Goal: Task Accomplishment & Management: Complete application form

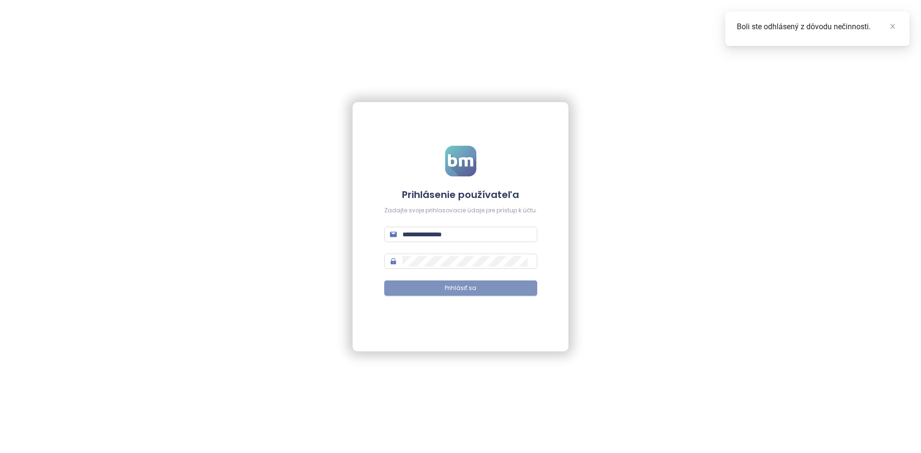
click at [475, 289] on span "Prihlásiť sa" at bounding box center [461, 288] width 32 height 9
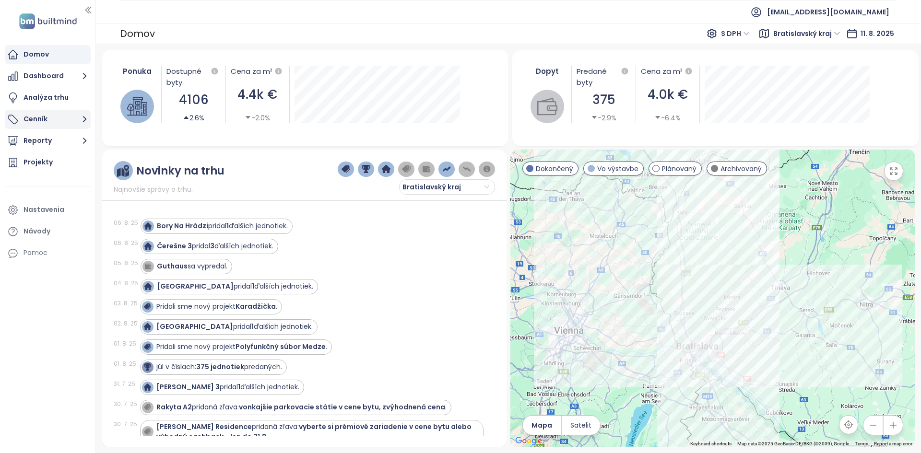
click at [62, 120] on button "Cenník" at bounding box center [48, 119] width 86 height 19
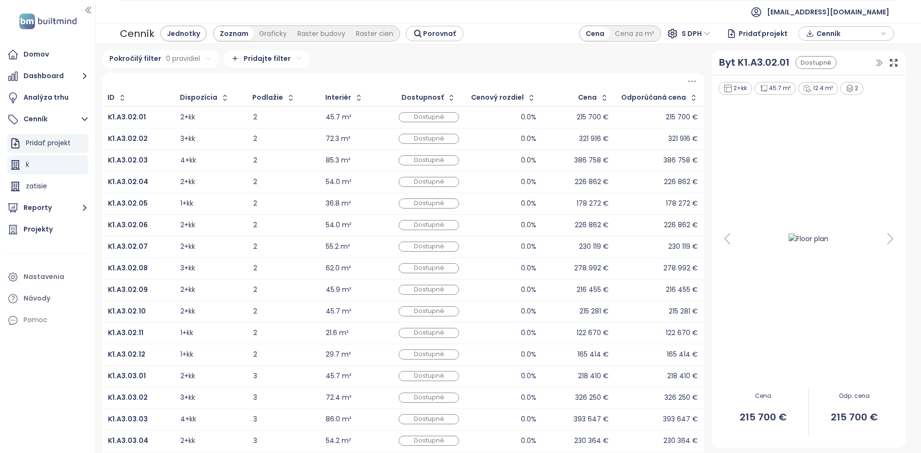
click at [69, 139] on div "Pridať projekt" at bounding box center [48, 143] width 45 height 12
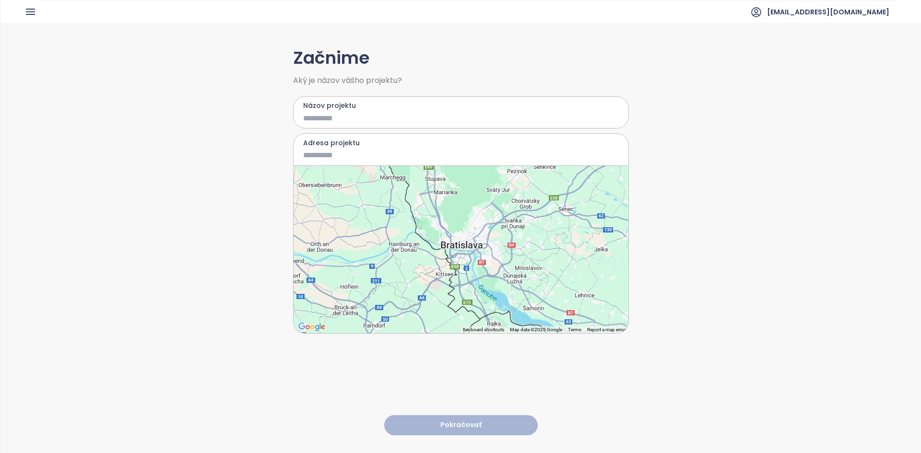
click at [361, 119] on input "Názov projektu" at bounding box center [454, 118] width 302 height 12
type input "********"
click at [351, 157] on input "Adresa projektu" at bounding box center [454, 155] width 302 height 12
type input "**********"
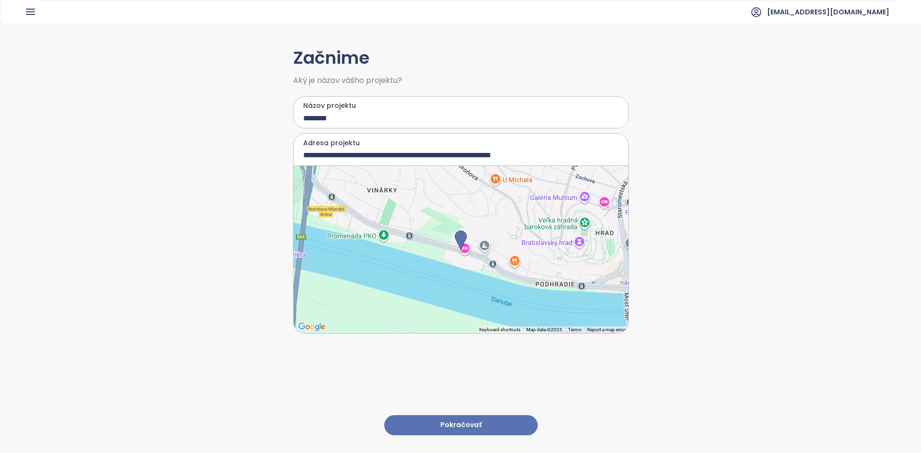
click at [448, 417] on button "Pokračovať" at bounding box center [460, 425] width 153 height 21
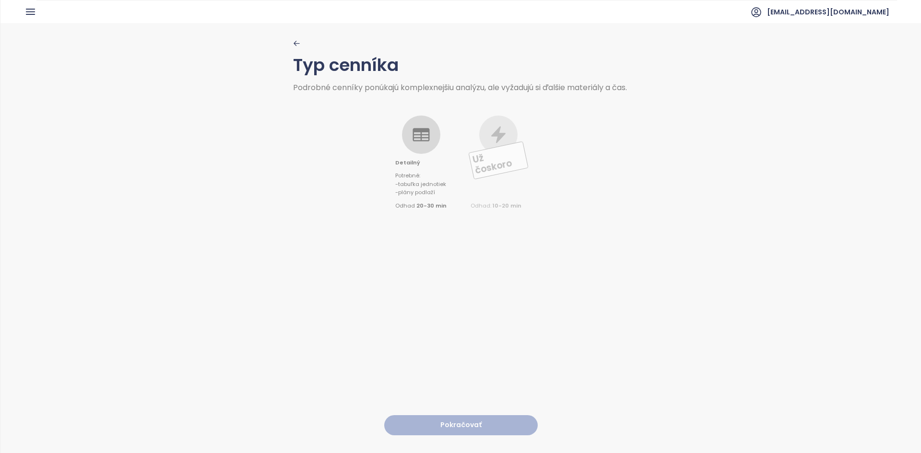
click at [413, 176] on span "Potrebné :" at bounding box center [420, 173] width 51 height 13
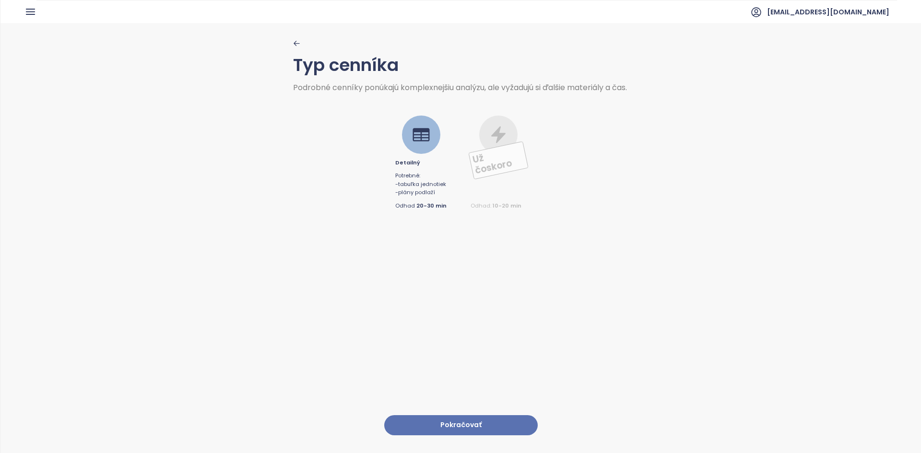
click at [459, 420] on button "Pokračovať" at bounding box center [460, 425] width 153 height 21
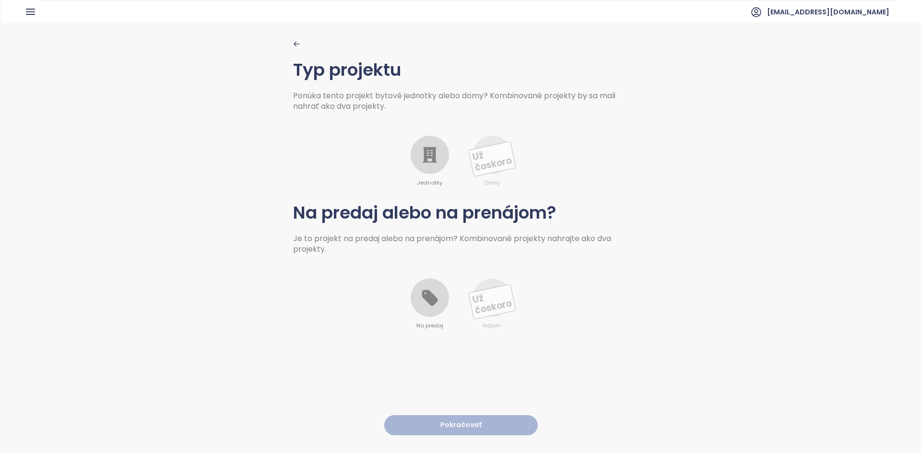
drag, startPoint x: 419, startPoint y: 144, endPoint x: 423, endPoint y: 311, distance: 166.5
click at [419, 145] on div at bounding box center [430, 155] width 38 height 38
click at [423, 306] on icon at bounding box center [429, 297] width 19 height 19
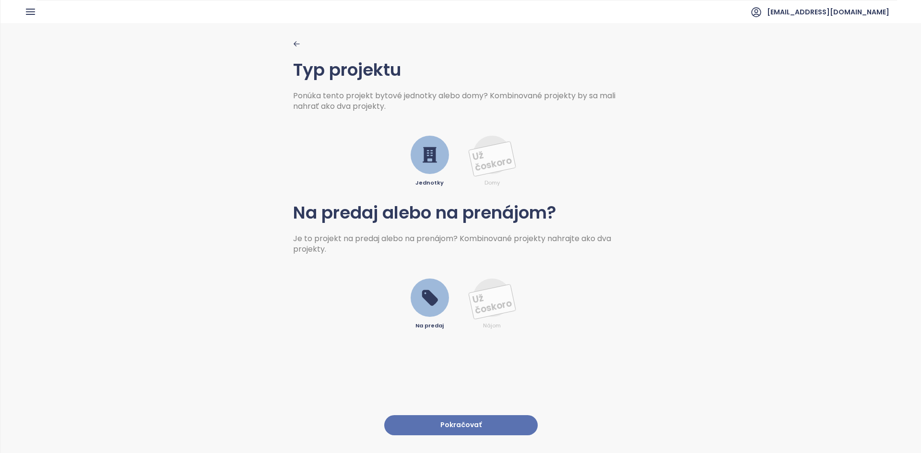
click at [449, 415] on button "Pokračovať" at bounding box center [460, 425] width 153 height 21
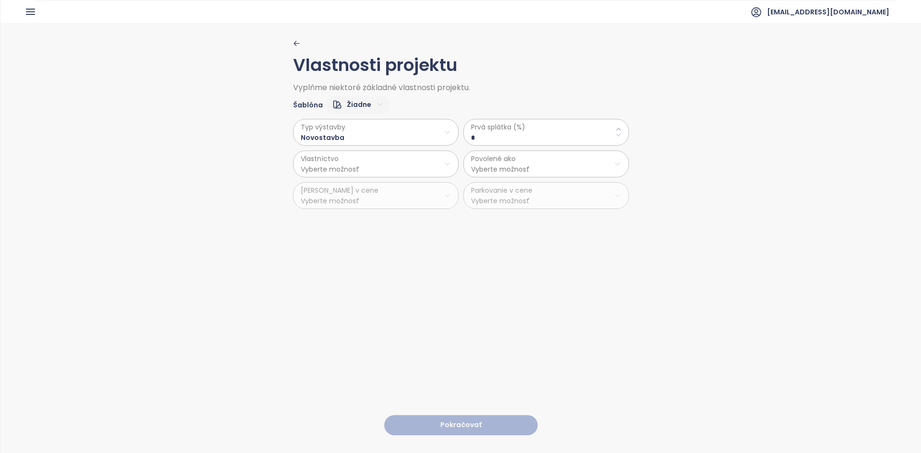
click at [573, 131] on span "Prvá splátka (%)" at bounding box center [546, 127] width 150 height 11
click at [615, 128] on icon at bounding box center [618, 129] width 6 height 6
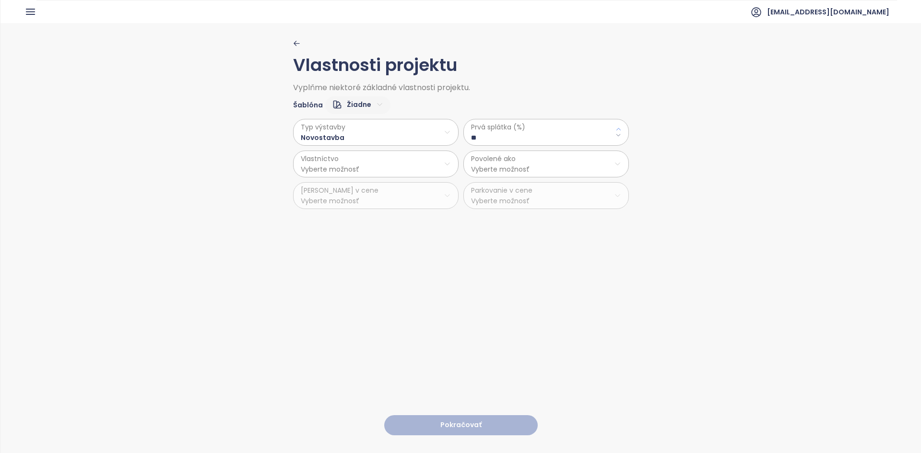
type \(\%\) "**"
click at [403, 165] on html "Domov Dashboard Analýza trhu Cenník Reporty Projekty Nastavenia Návody Pomoc [E…" at bounding box center [460, 226] width 921 height 453
click at [372, 184] on span "Osobné" at bounding box center [372, 187] width 160 height 13
click at [497, 154] on html "Domov Dashboard Analýza trhu Cenník Reporty Projekty Nastavenia Návody Pomoc [E…" at bounding box center [460, 226] width 921 height 453
click at [521, 215] on span "Byty a nebytové priestory" at bounding box center [542, 214] width 160 height 13
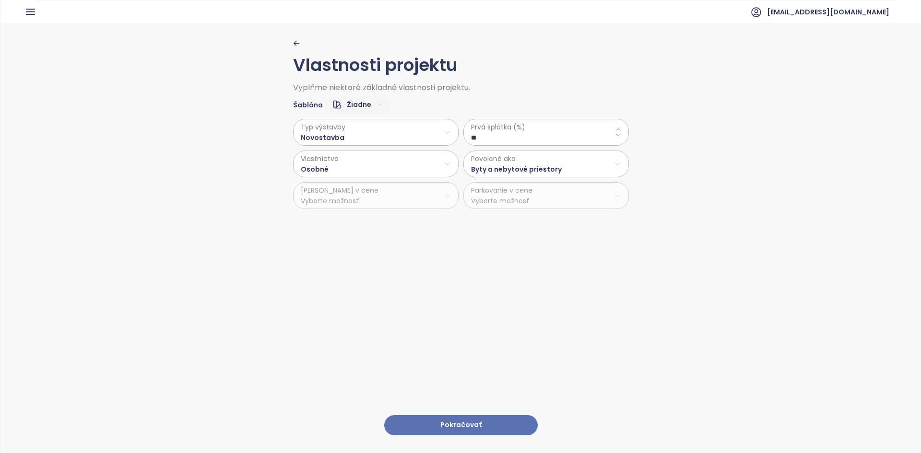
click at [451, 420] on button "Pokračovať" at bounding box center [460, 425] width 153 height 21
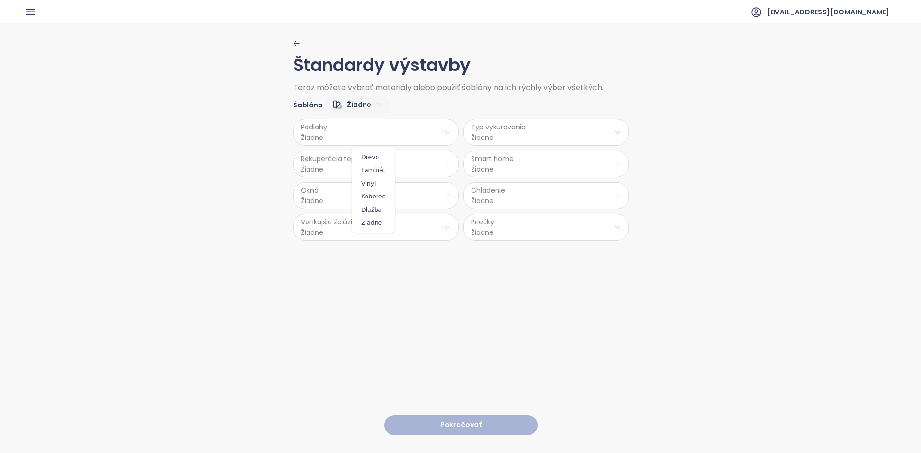
click at [376, 120] on html "Domov Dashboard Analýza trhu Cenník Reporty Projekty Nastavenia Návody Pomoc [E…" at bounding box center [460, 226] width 921 height 453
click at [367, 159] on span "Drevo" at bounding box center [373, 157] width 39 height 13
click at [517, 131] on html "Domov Dashboard Analýza trhu Cenník Reporty Projekty Nastavenia Návody Pomoc [E…" at bounding box center [460, 226] width 921 height 453
click at [538, 154] on span "Podlahové kúrenie" at bounding box center [546, 157] width 70 height 13
click at [429, 164] on html "Domov Dashboard Analýza trhu Cenník Reporty Projekty Nastavenia Návody Pomoc [E…" at bounding box center [460, 226] width 921 height 453
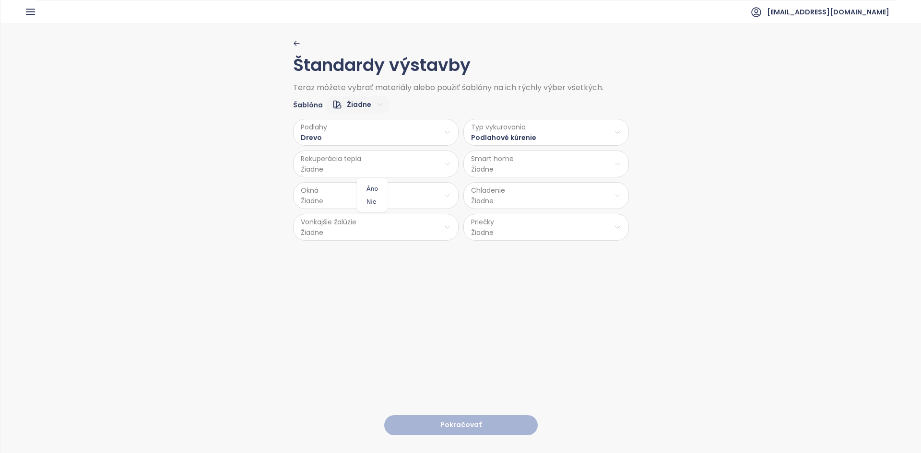
drag, startPoint x: 382, startPoint y: 187, endPoint x: 488, endPoint y: 168, distance: 107.6
click at [386, 187] on div "[PERSON_NAME]" at bounding box center [372, 195] width 31 height 34
click at [506, 165] on html "Domov Dashboard Analýza trhu Cenník Reporty Projekty Nastavenia Návody Pomoc [E…" at bounding box center [460, 226] width 921 height 453
click at [560, 160] on html "Domov Dashboard Analýza trhu Cenník Reporty Projekty Nastavenia Návody Pomoc [E…" at bounding box center [460, 226] width 921 height 453
click at [541, 184] on span "Áno" at bounding box center [542, 188] width 26 height 13
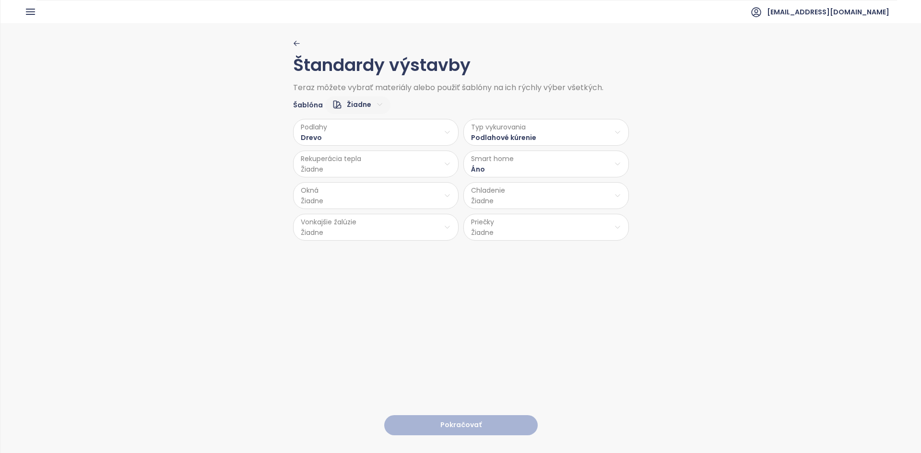
click at [452, 167] on html "Domov Dashboard Analýza trhu Cenník Reporty Projekty Nastavenia Návody Pomoc [E…" at bounding box center [460, 226] width 921 height 453
click at [368, 188] on span "Áno" at bounding box center [372, 188] width 26 height 13
click at [368, 196] on html "Domov Dashboard Analýza trhu Cenník Reporty Projekty Nastavenia Návody Pomoc [E…" at bounding box center [460, 226] width 921 height 453
click at [373, 224] on span "Hliník" at bounding box center [374, 220] width 50 height 13
click at [522, 189] on html "Domov Dashboard Analýza trhu Cenník Reporty Projekty Nastavenia Návody Pomoc [E…" at bounding box center [460, 226] width 921 height 453
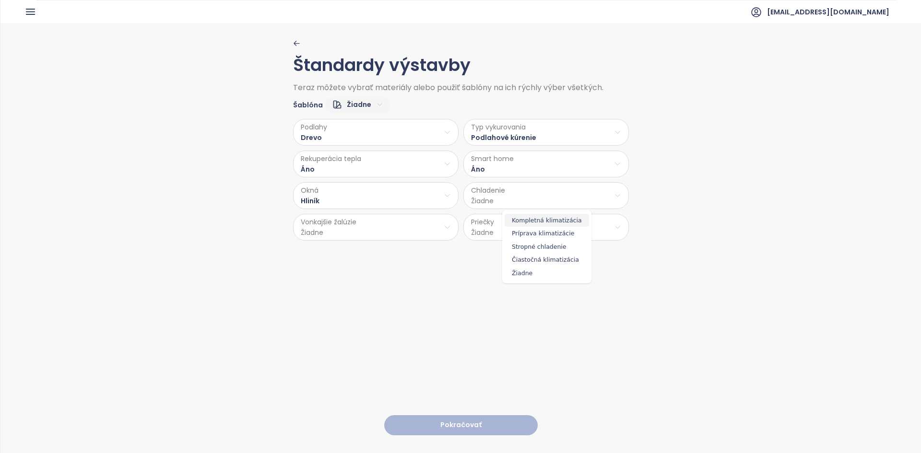
click at [556, 226] on span "Kompletná klimatizácia" at bounding box center [547, 220] width 84 height 13
click at [438, 229] on html "Domov Dashboard Analýza trhu Cenník Reporty Projekty Nastavenia Návody Pomoc [E…" at bounding box center [460, 226] width 921 height 453
click at [369, 255] on span "Áno" at bounding box center [373, 252] width 39 height 13
click at [529, 223] on html "Domov Dashboard Analýza trhu Cenník Reporty Projekty Nastavenia Návody Pomoc [E…" at bounding box center [460, 226] width 921 height 453
click at [540, 250] on span "Tehla" at bounding box center [544, 252] width 51 height 13
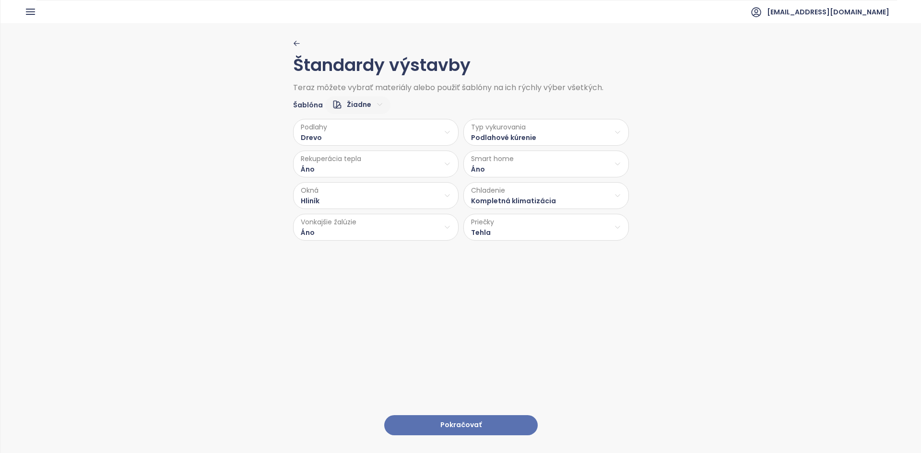
click at [463, 415] on button "Pokračovať" at bounding box center [460, 425] width 153 height 21
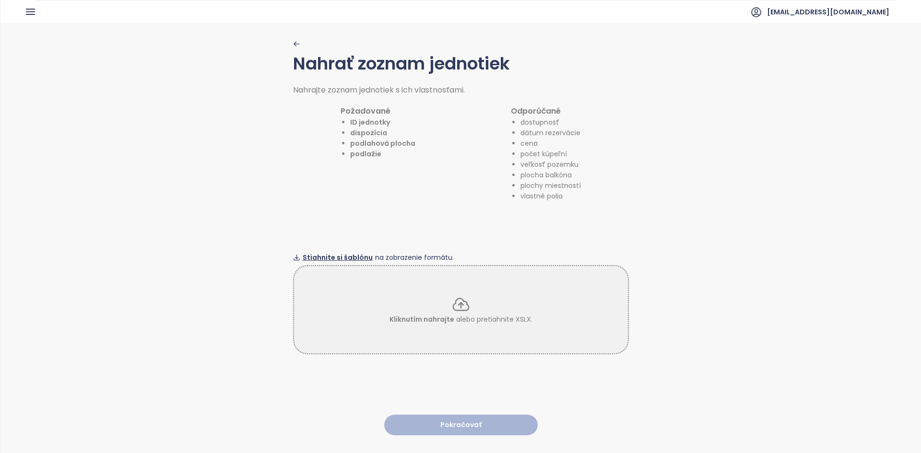
click at [322, 252] on span "Stiahnite si šablónu" at bounding box center [338, 257] width 70 height 11
click at [458, 303] on icon at bounding box center [460, 305] width 15 height 12
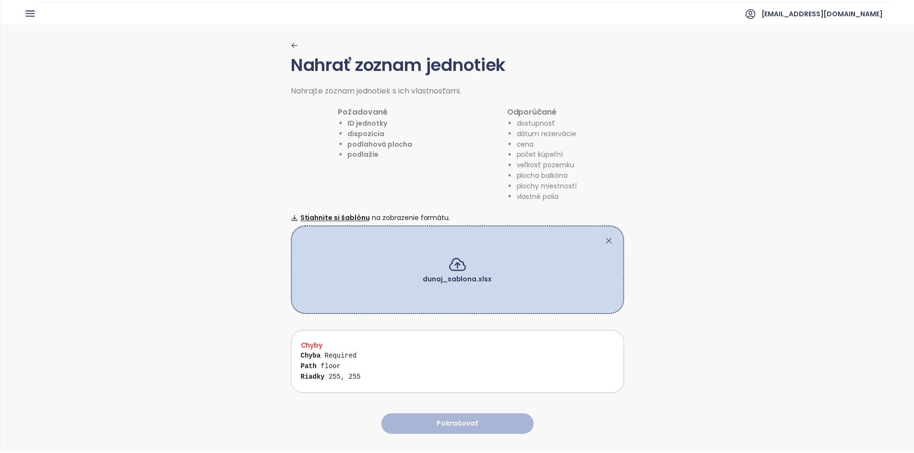
scroll to position [17, 0]
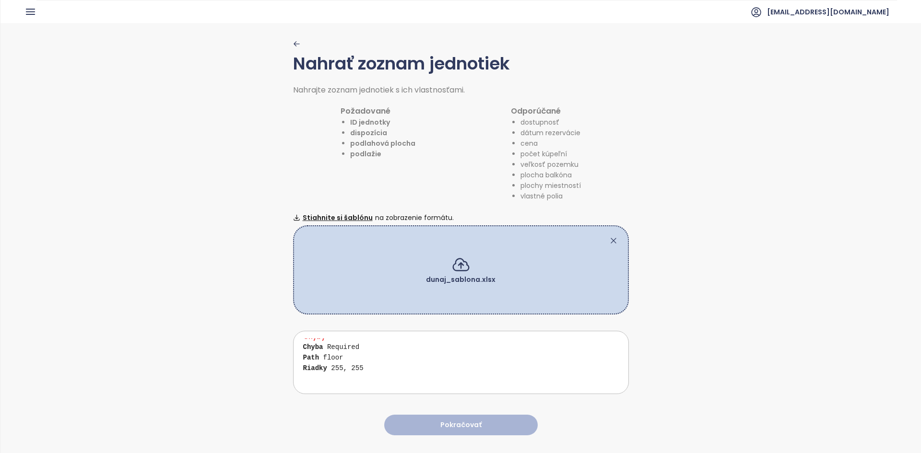
click at [611, 236] on icon at bounding box center [614, 241] width 10 height 10
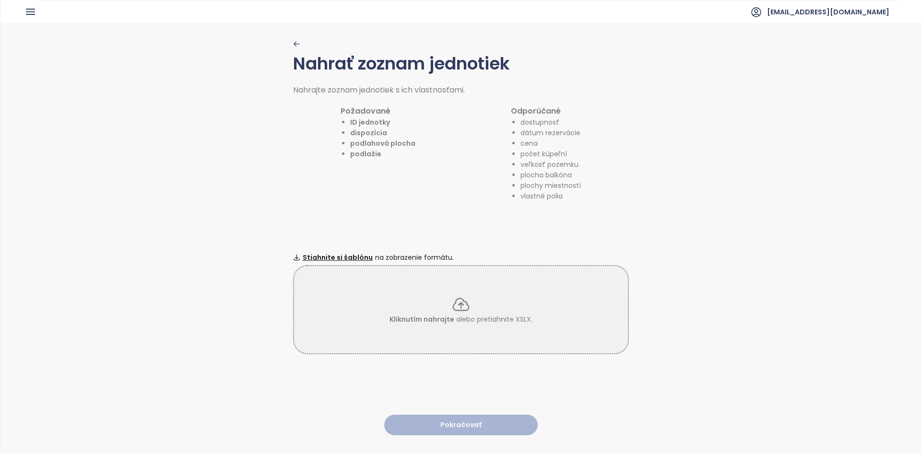
click at [609, 237] on div "Nahrať zoznam jednotiek Nahrajte zoznam jednotiek s ich vlastnosťami. Požadovan…" at bounding box center [461, 237] width 336 height 429
click at [451, 303] on icon at bounding box center [460, 304] width 19 height 19
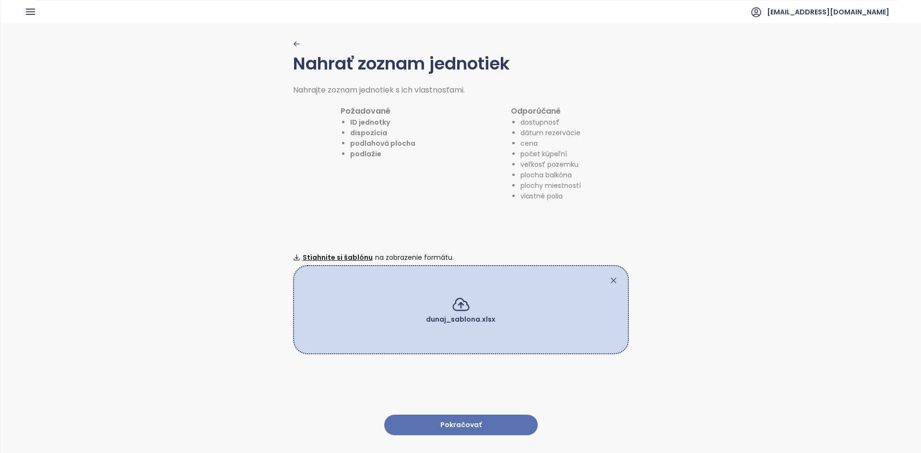
click at [461, 415] on button "Pokračovať" at bounding box center [460, 425] width 153 height 21
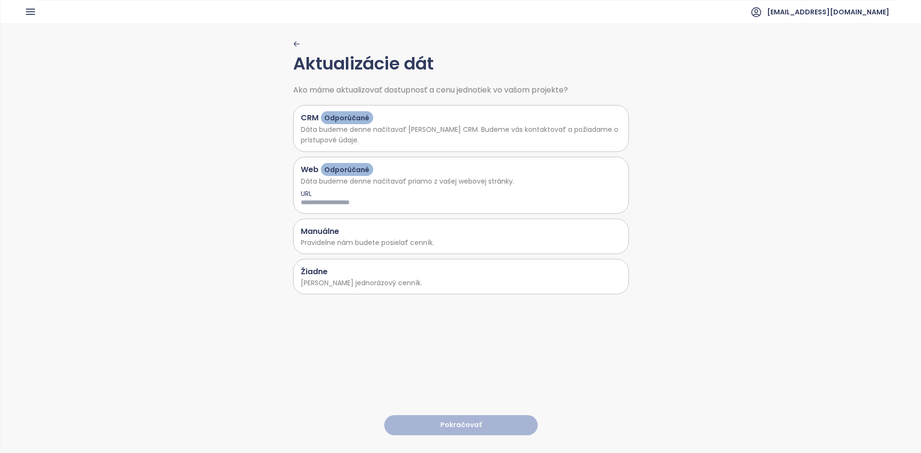
click at [388, 278] on p "[PERSON_NAME] jednorázový cenník." at bounding box center [461, 283] width 320 height 11
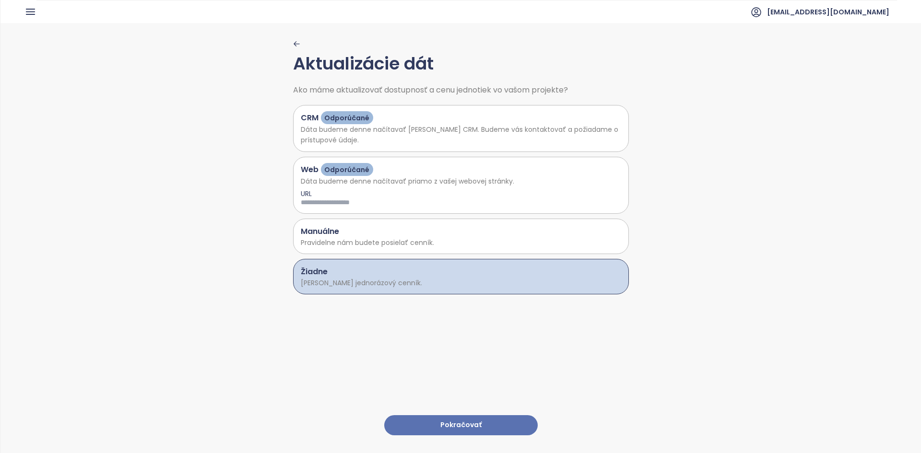
click at [445, 415] on button "Pokračovať" at bounding box center [460, 425] width 153 height 21
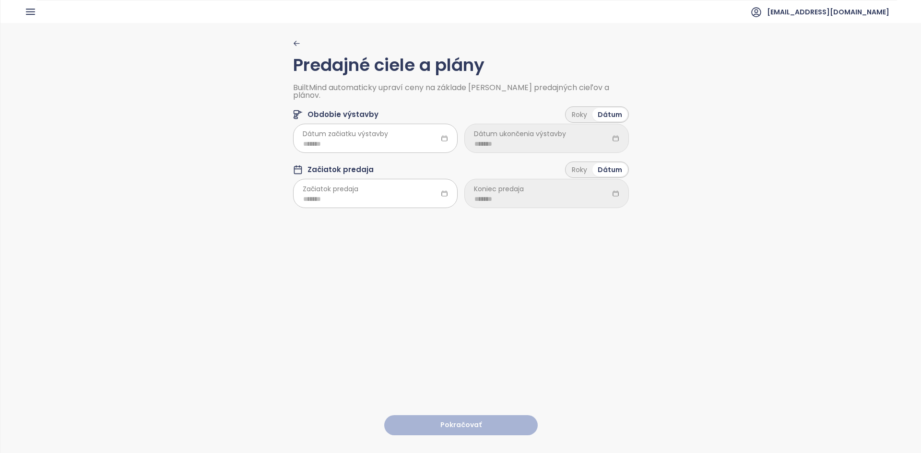
click at [441, 135] on icon at bounding box center [444, 138] width 7 height 7
click at [401, 127] on div at bounding box center [375, 138] width 165 height 29
click at [416, 156] on span "button" at bounding box center [418, 157] width 5 height 5
click at [303, 282] on div "Oct" at bounding box center [314, 277] width 29 height 12
type input "*******"
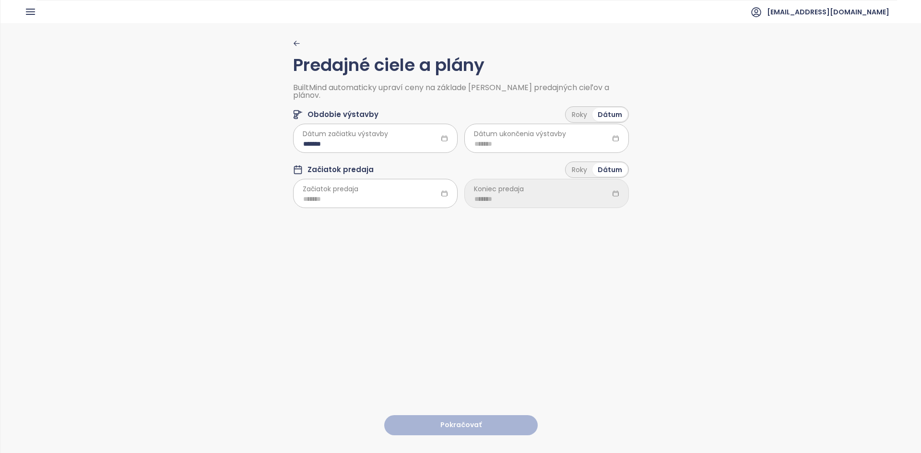
drag, startPoint x: 611, startPoint y: 133, endPoint x: 612, endPoint y: 129, distance: 5.2
click at [612, 135] on icon at bounding box center [615, 138] width 7 height 7
click at [520, 129] on span "Dátum ukončenia výstavby" at bounding box center [520, 134] width 92 height 11
click at [506, 139] on input at bounding box center [546, 144] width 144 height 11
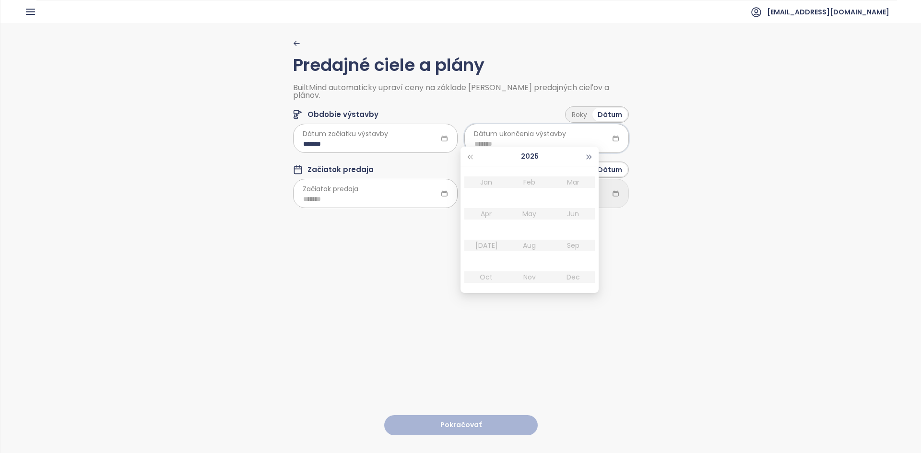
click at [587, 155] on span "button" at bounding box center [589, 157] width 5 height 5
click at [588, 156] on span "button" at bounding box center [589, 157] width 5 height 5
click at [489, 277] on div "Oct" at bounding box center [485, 277] width 29 height 12
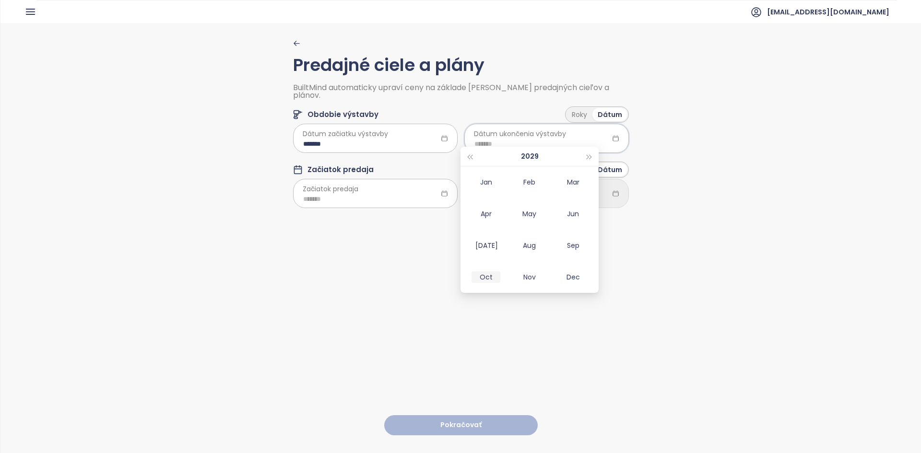
type input "*******"
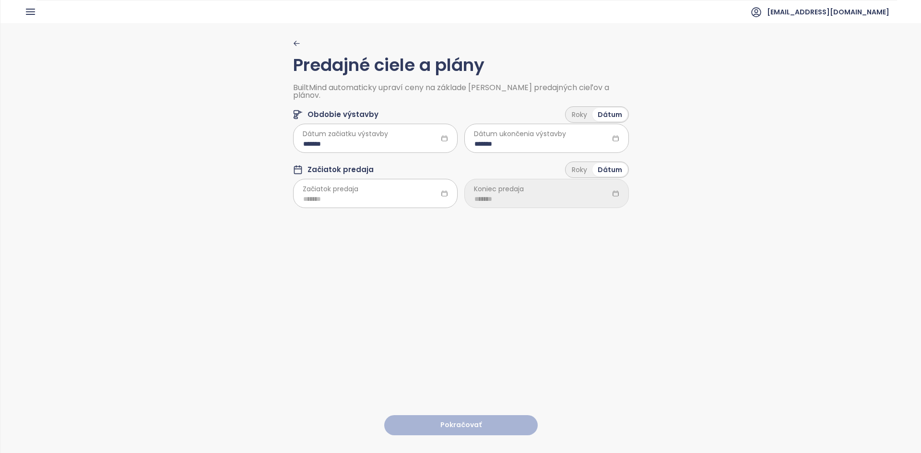
click at [441, 191] on icon at bounding box center [443, 193] width 5 height 5
click at [441, 190] on icon at bounding box center [444, 193] width 7 height 7
click at [326, 194] on input at bounding box center [375, 199] width 144 height 11
click at [325, 330] on div "Oct" at bounding box center [314, 333] width 29 height 12
type input "*******"
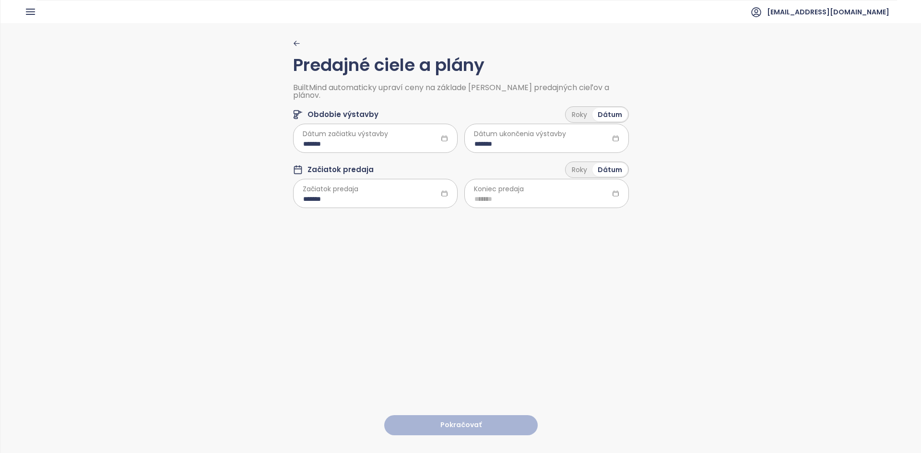
click at [613, 190] on icon at bounding box center [615, 193] width 7 height 7
click at [560, 194] on input at bounding box center [546, 199] width 144 height 11
click at [588, 215] on button "button" at bounding box center [589, 211] width 11 height 19
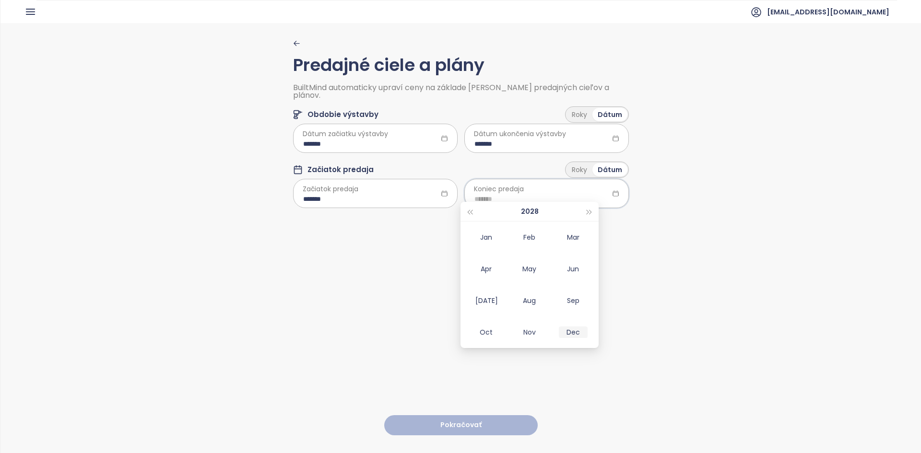
click at [579, 331] on div "Dec" at bounding box center [573, 333] width 29 height 12
type input "*******"
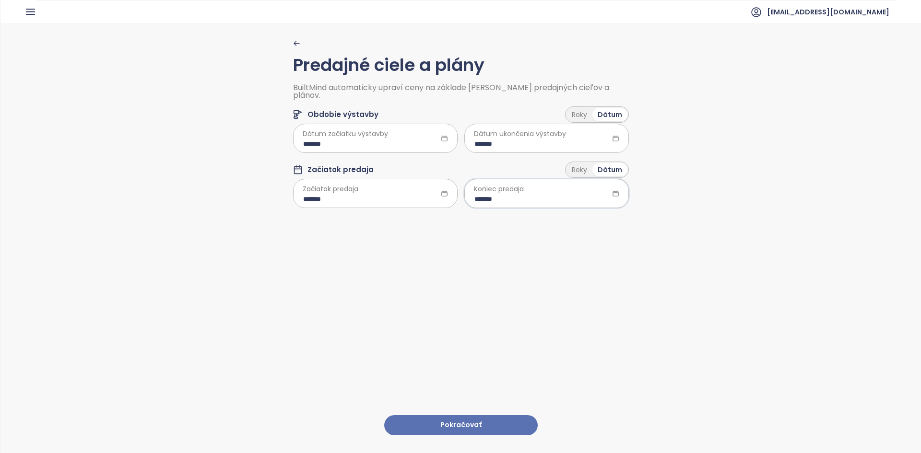
click at [438, 415] on button "Pokračovať" at bounding box center [460, 425] width 153 height 21
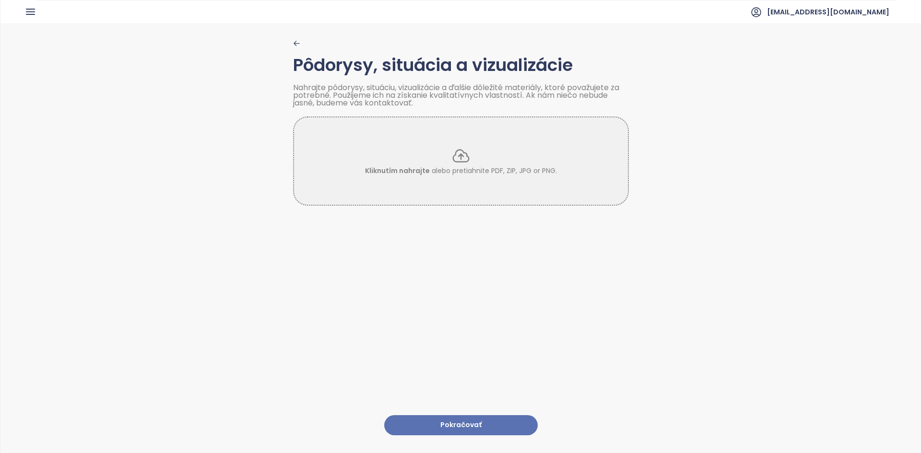
click at [450, 417] on button "Pokračovať" at bounding box center [460, 425] width 153 height 21
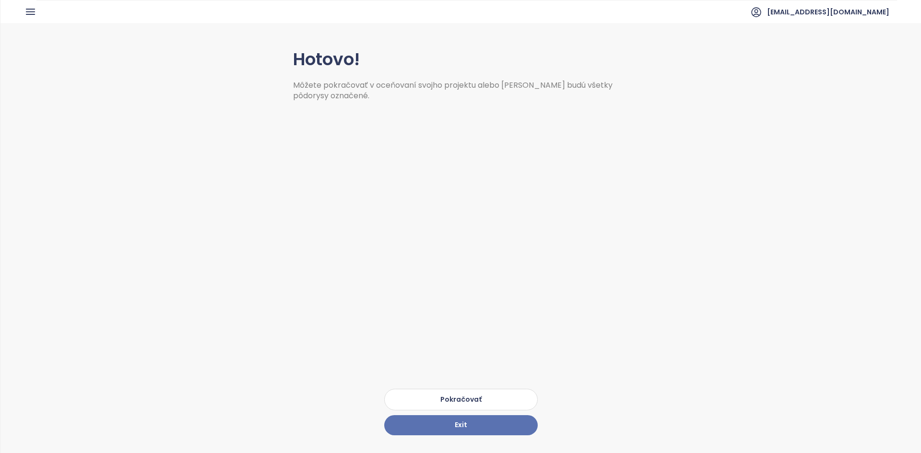
click at [482, 389] on button "Pokračovať" at bounding box center [460, 400] width 153 height 22
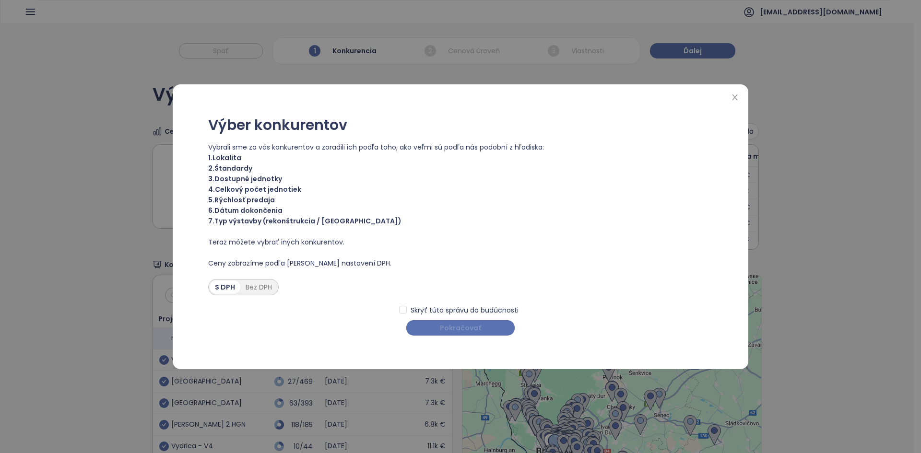
click at [457, 326] on span "Pokračovať" at bounding box center [460, 328] width 41 height 11
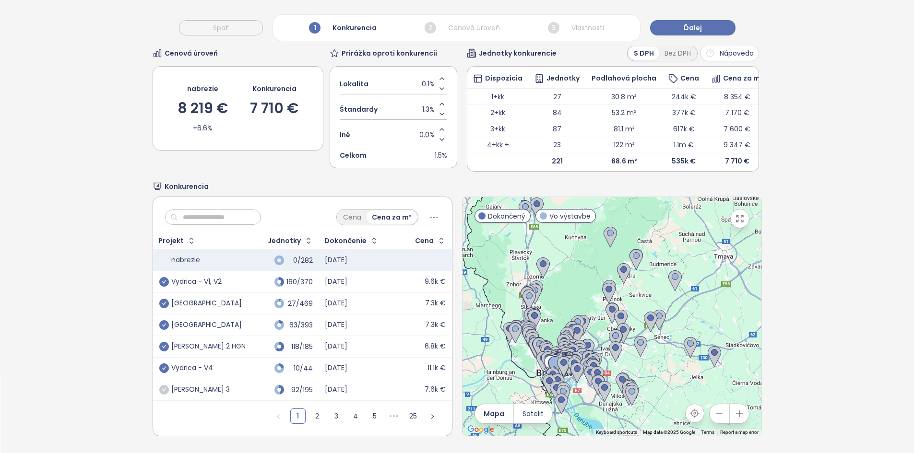
scroll to position [93, 0]
click at [161, 385] on icon "check-circle" at bounding box center [164, 390] width 10 height 10
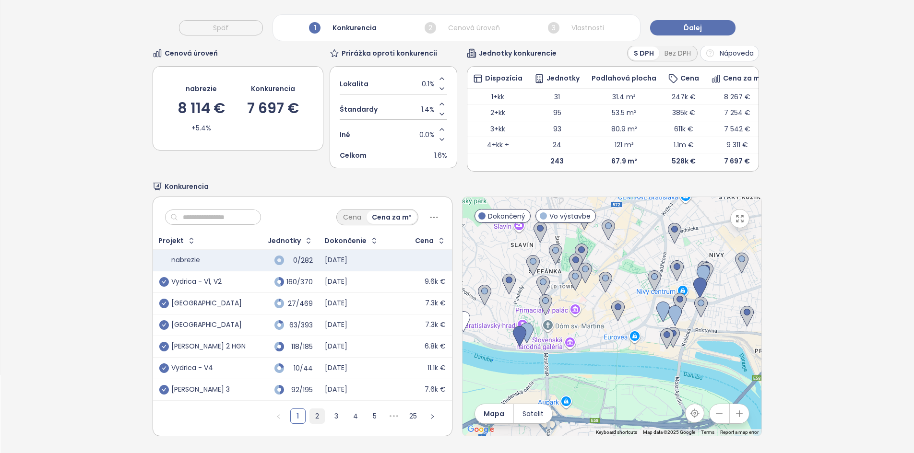
click at [312, 412] on link "2" at bounding box center [317, 416] width 14 height 14
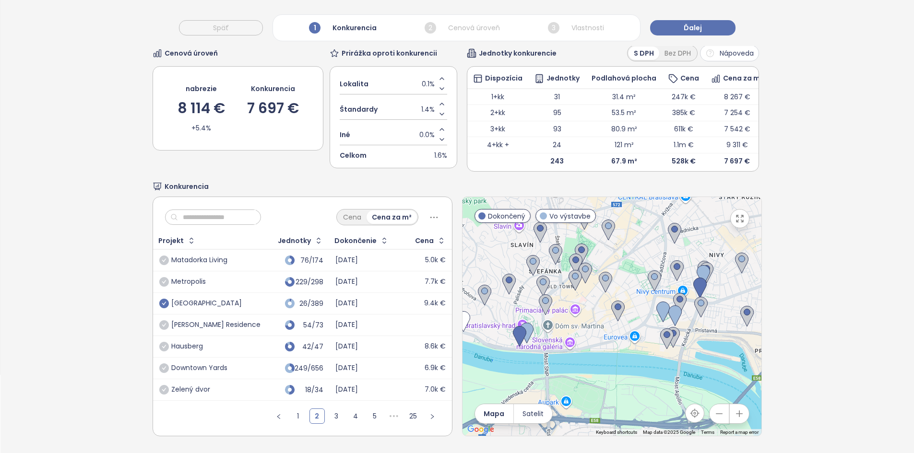
click at [159, 299] on icon "check-circle" at bounding box center [164, 304] width 10 height 10
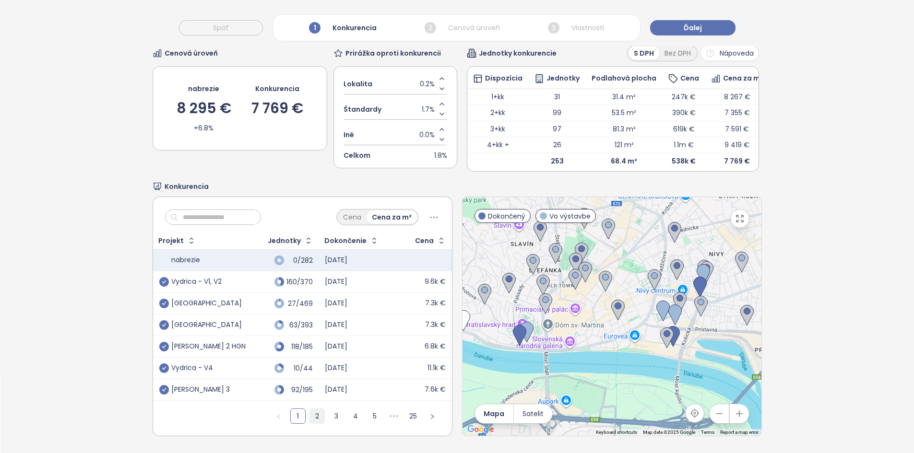
click at [313, 409] on link "2" at bounding box center [317, 416] width 14 height 14
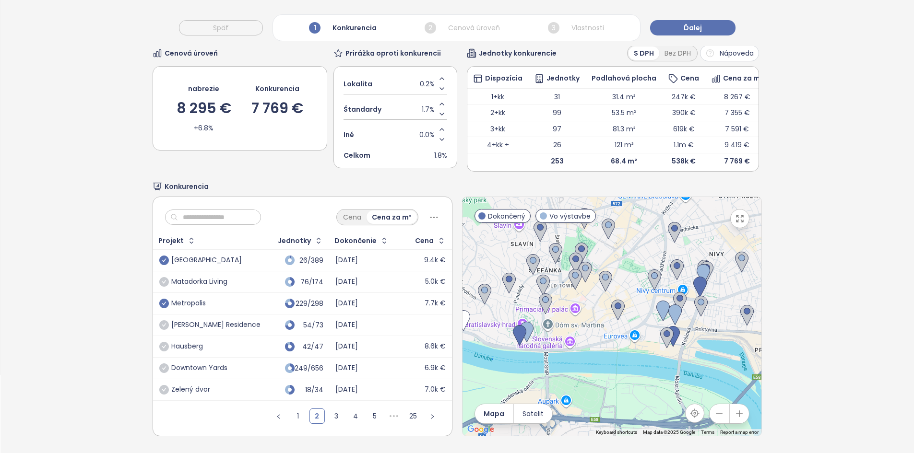
click at [161, 299] on icon "check-circle" at bounding box center [164, 304] width 10 height 10
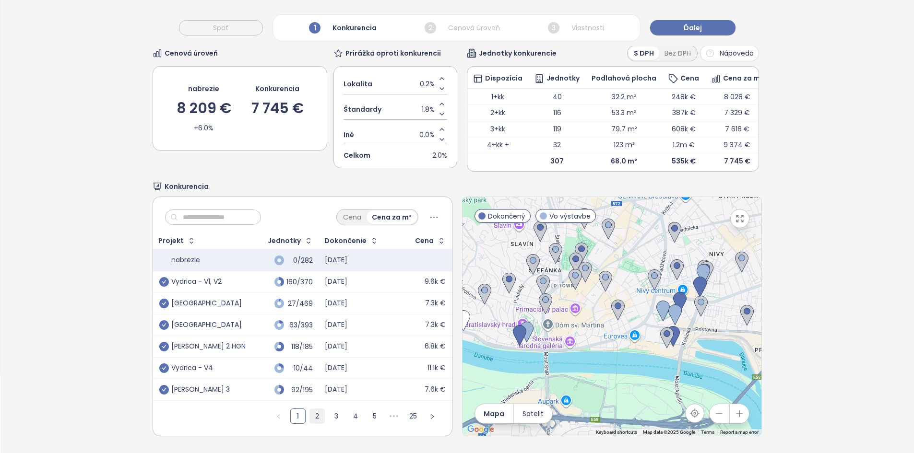
click at [312, 409] on link "2" at bounding box center [317, 416] width 14 height 14
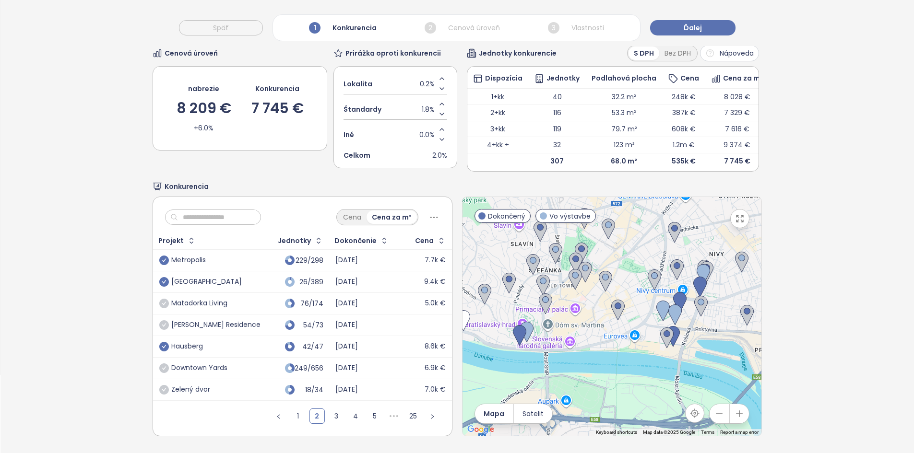
click at [164, 342] on icon "check-circle" at bounding box center [164, 347] width 10 height 10
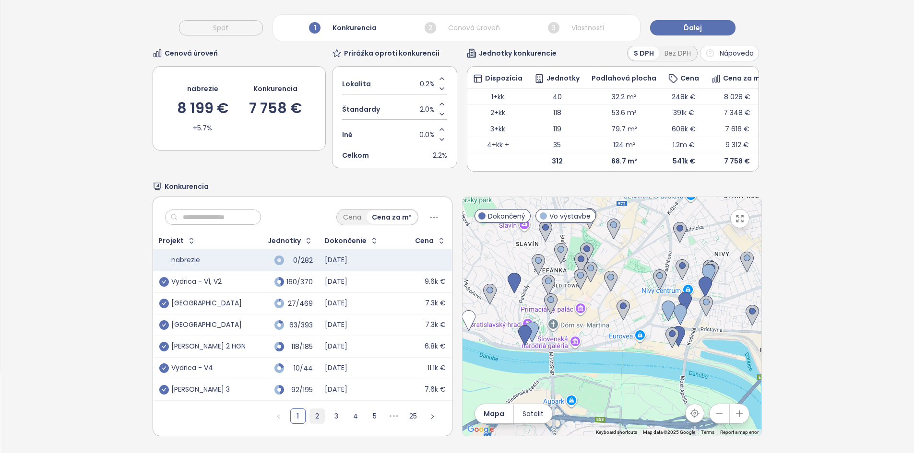
click at [310, 409] on link "2" at bounding box center [317, 416] width 14 height 14
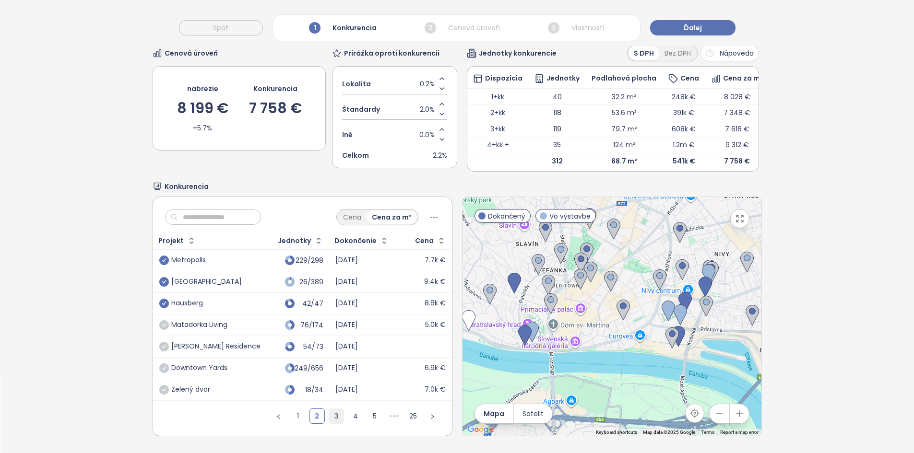
click at [330, 409] on link "3" at bounding box center [336, 416] width 14 height 14
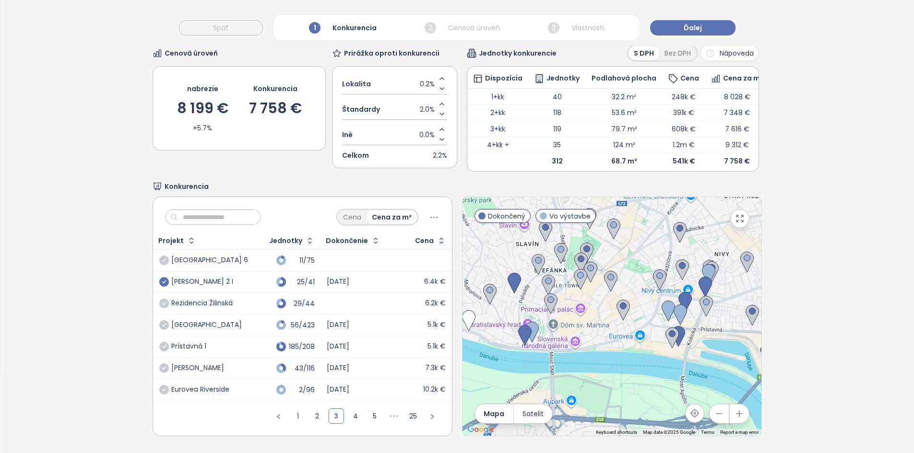
click at [159, 277] on icon "check-circle" at bounding box center [164, 282] width 10 height 10
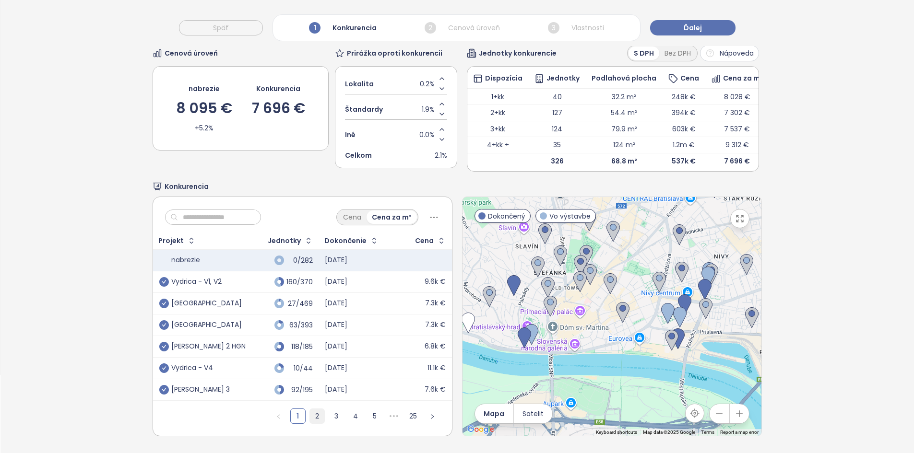
click at [310, 410] on link "2" at bounding box center [317, 416] width 14 height 14
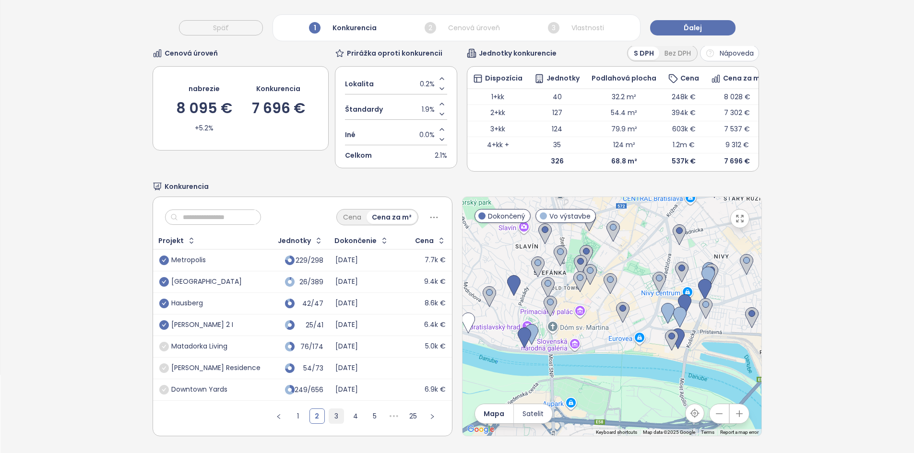
click at [331, 409] on link "3" at bounding box center [336, 416] width 14 height 14
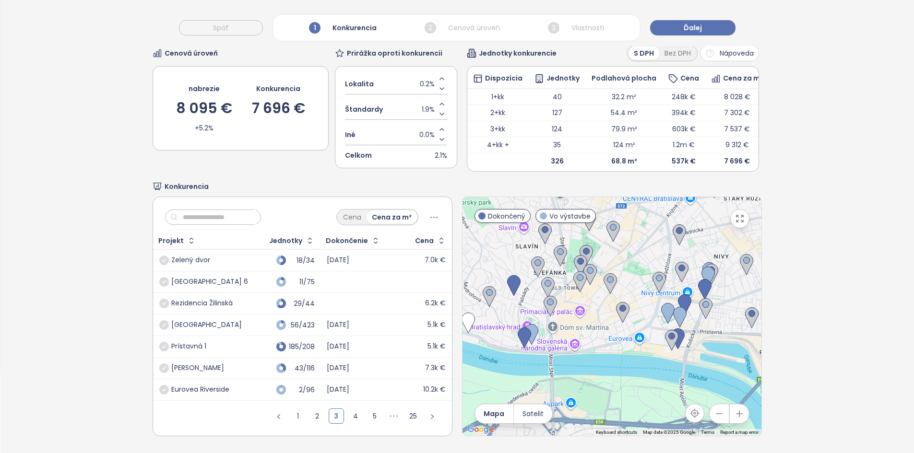
scroll to position [0, 0]
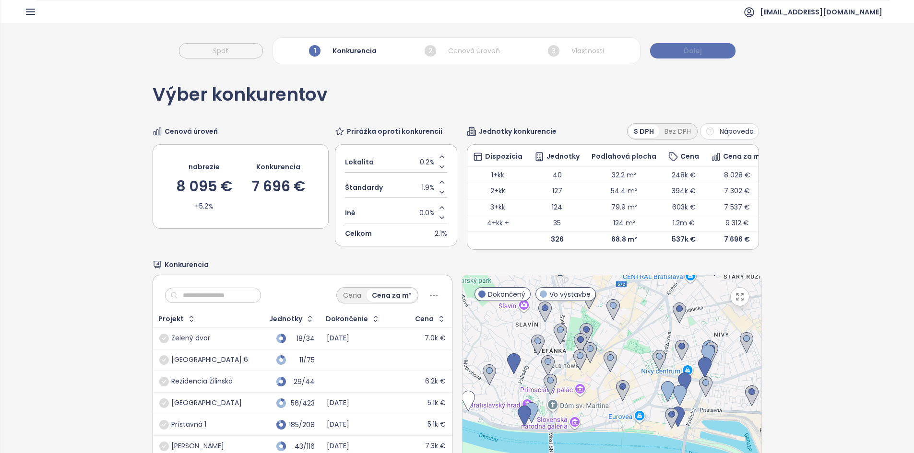
click at [701, 48] on button "Ďalej" at bounding box center [692, 50] width 85 height 15
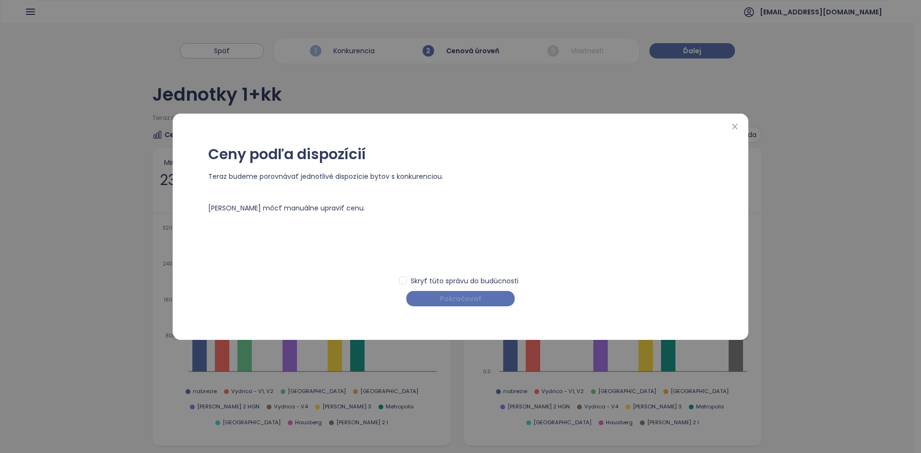
click at [457, 295] on span "Pokračovať" at bounding box center [460, 299] width 41 height 11
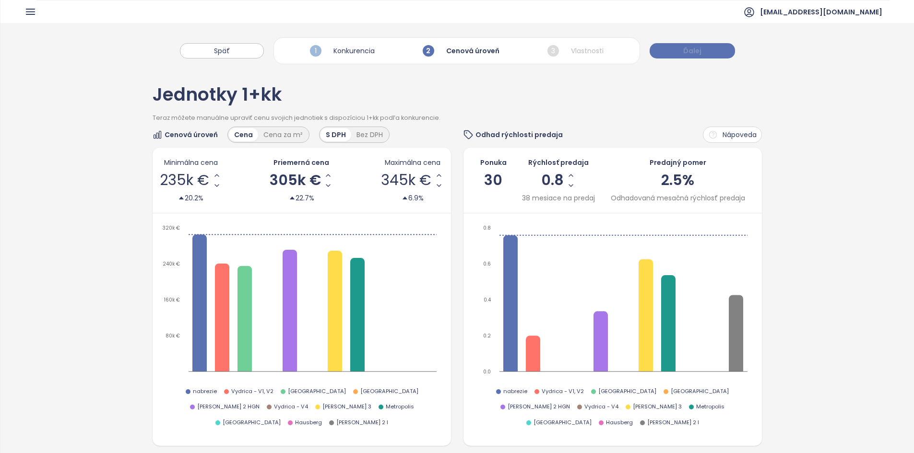
click at [699, 53] on span "Ďalej" at bounding box center [692, 51] width 18 height 11
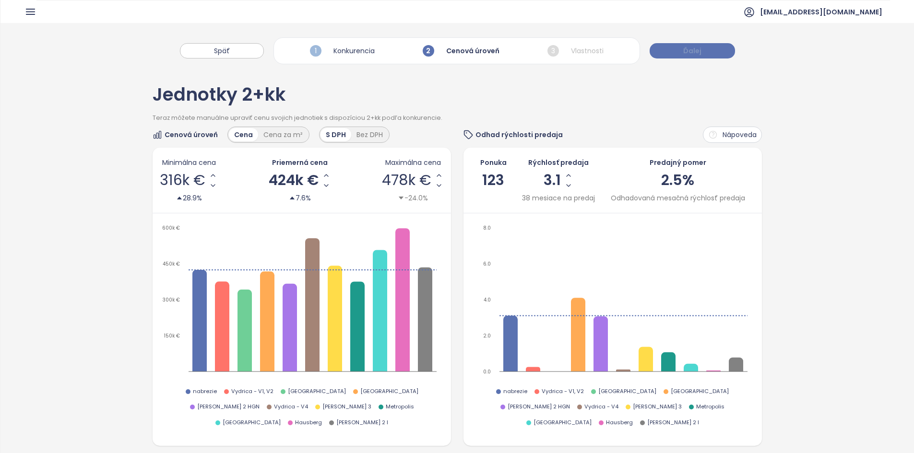
click at [705, 51] on button "Ďalej" at bounding box center [691, 50] width 85 height 15
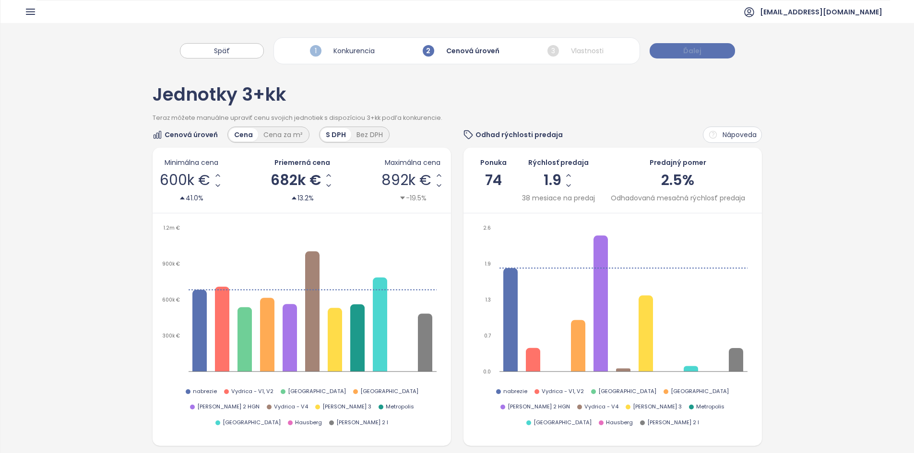
click at [705, 51] on button "Ďalej" at bounding box center [691, 50] width 85 height 15
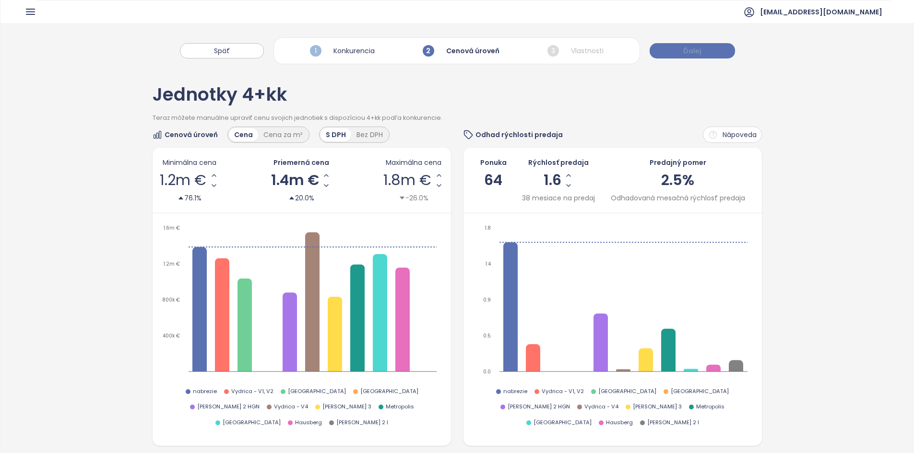
click at [705, 51] on button "Ďalej" at bounding box center [691, 50] width 85 height 15
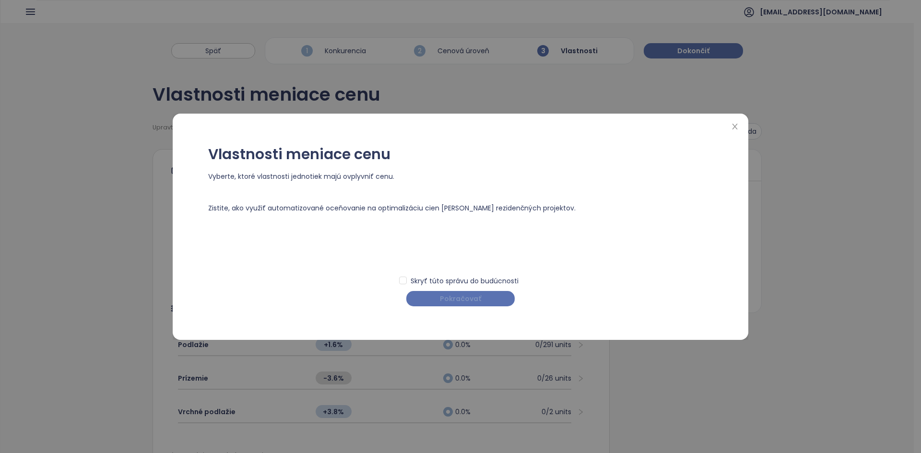
click at [455, 299] on span "Pokračovať" at bounding box center [460, 299] width 41 height 11
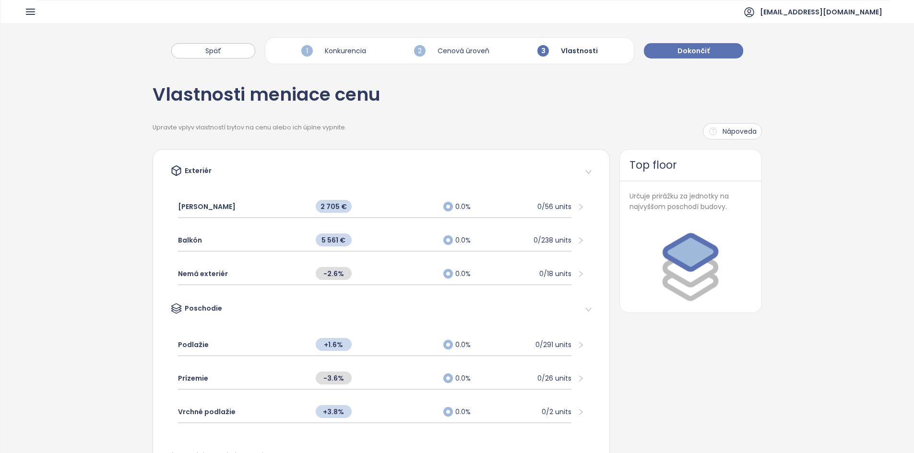
scroll to position [47, 0]
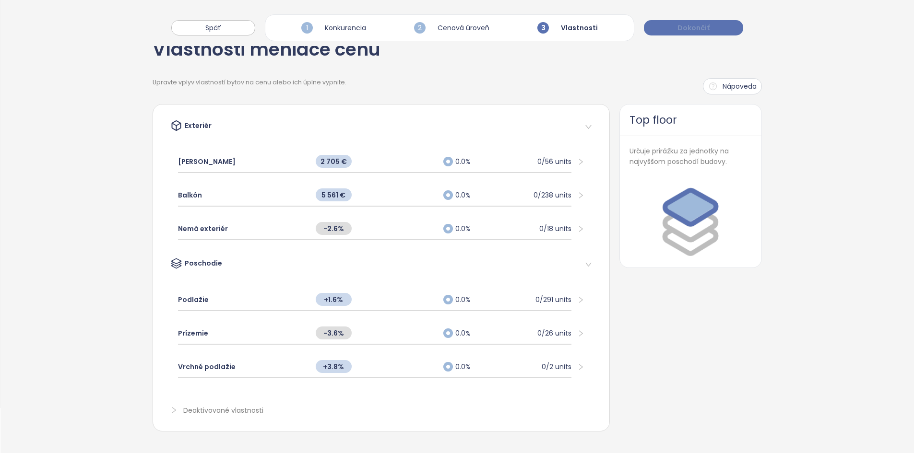
click at [699, 31] on span "Dokončiť" at bounding box center [693, 28] width 32 height 11
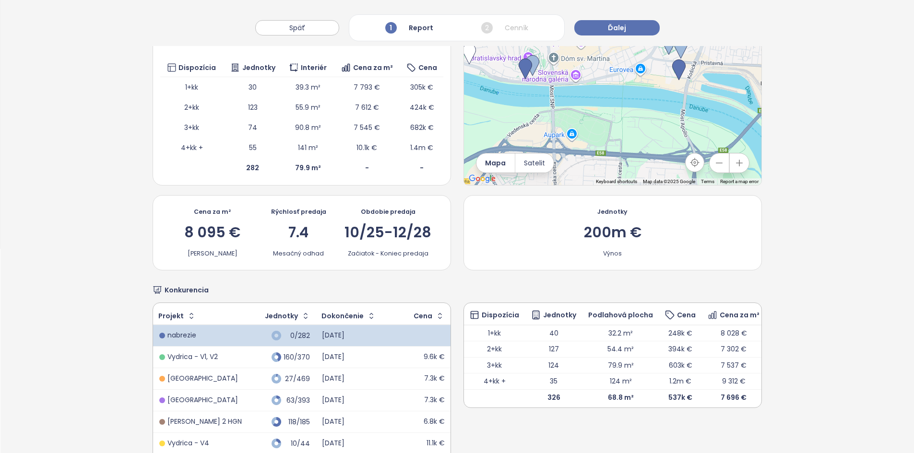
scroll to position [240, 0]
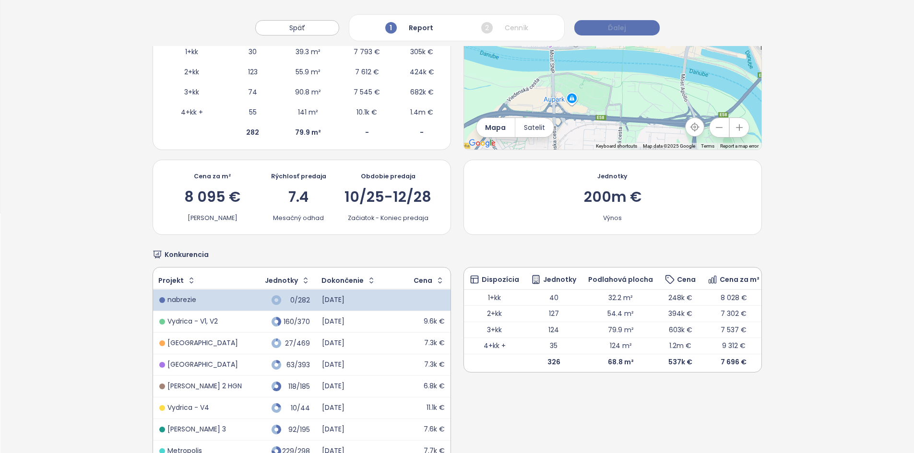
click at [617, 28] on span "Ďalej" at bounding box center [617, 28] width 18 height 11
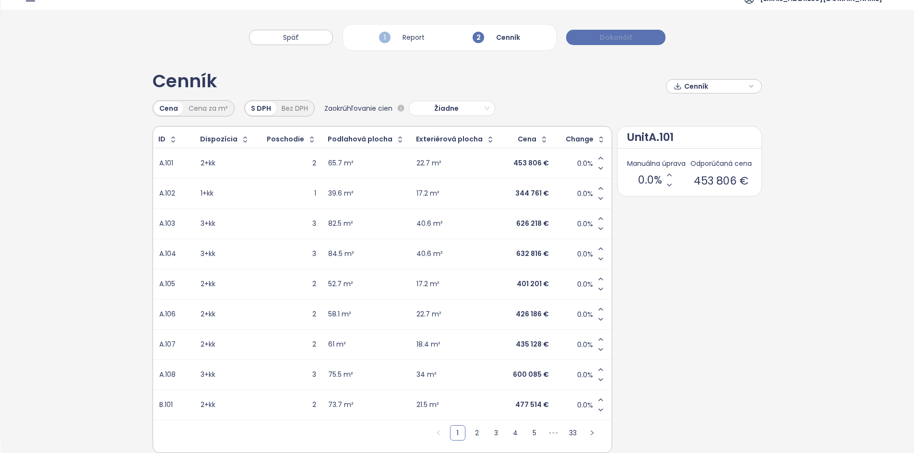
scroll to position [0, 0]
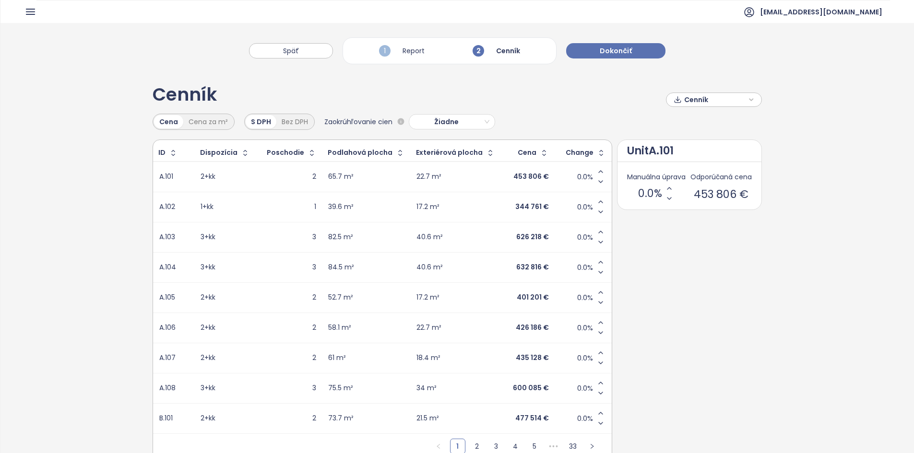
click at [748, 101] on icon "button" at bounding box center [751, 100] width 6 height 14
click at [704, 149] on span "Stiahnuť" at bounding box center [700, 147] width 30 height 11
